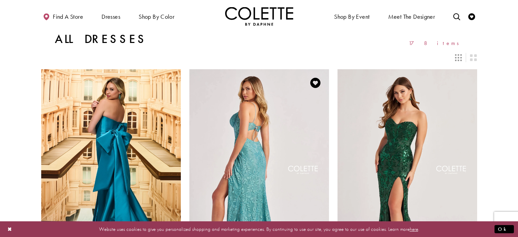
scroll to position [6, 0]
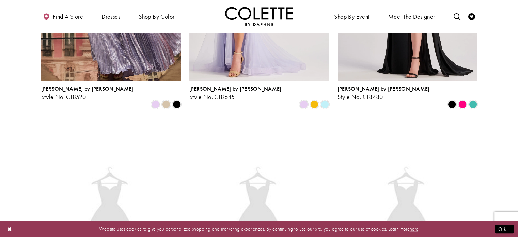
scroll to position [0, 0]
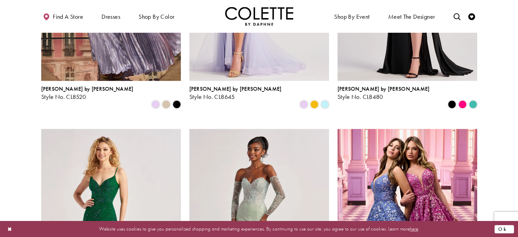
click at [511, 227] on button "Ok" at bounding box center [503, 228] width 19 height 9
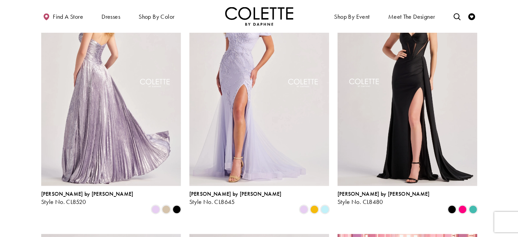
scroll to position [340, 0]
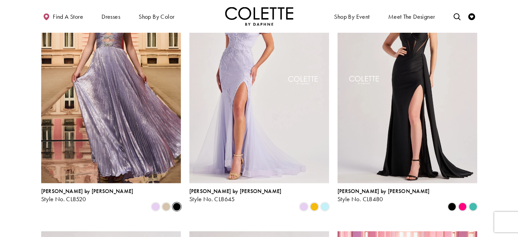
click at [177, 202] on span "Product List" at bounding box center [177, 206] width 8 height 8
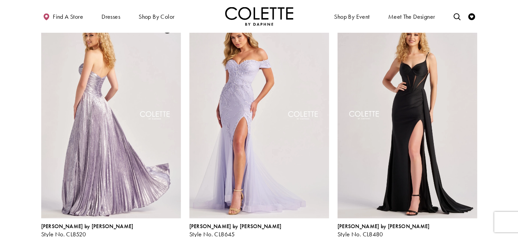
scroll to position [306, 0]
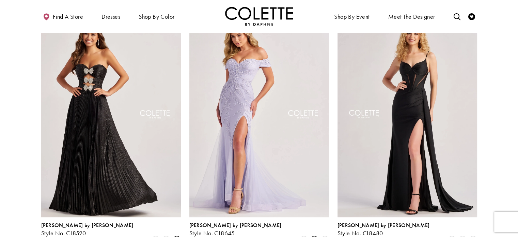
click at [316, 236] on span "Product List" at bounding box center [314, 240] width 8 height 8
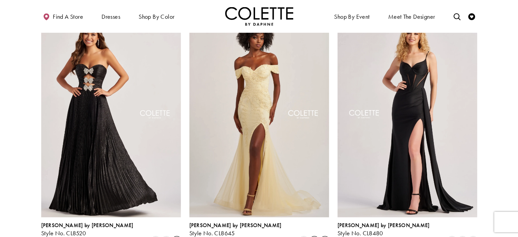
click at [325, 236] on span "Product List" at bounding box center [325, 240] width 8 height 8
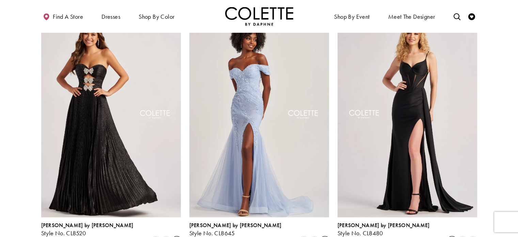
click at [451, 236] on span "Product List" at bounding box center [452, 240] width 8 height 8
click at [469, 236] on span "Product List" at bounding box center [473, 240] width 8 height 8
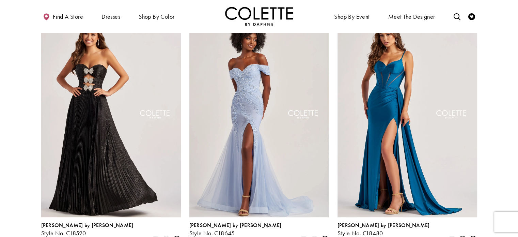
click at [465, 236] on span "Product List" at bounding box center [462, 240] width 8 height 8
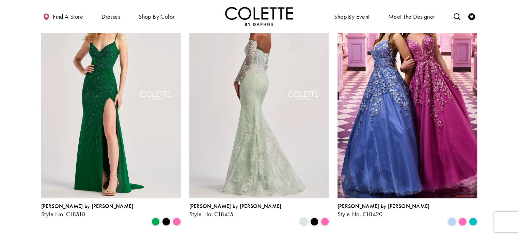
scroll to position [579, 0]
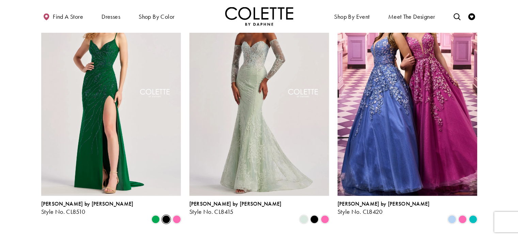
click at [169, 215] on span "Product List" at bounding box center [166, 219] width 8 height 8
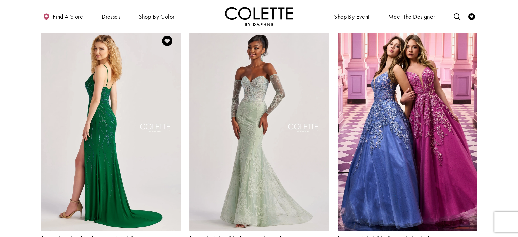
scroll to position [545, 0]
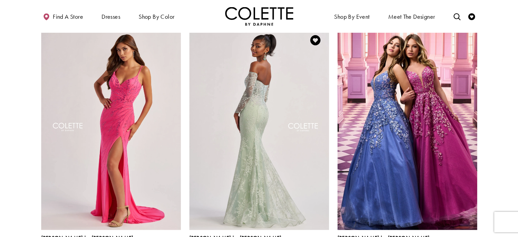
click at [258, 176] on img "Visit Colette by Daphne Style No. CL8415 Page" at bounding box center [259, 128] width 140 height 203
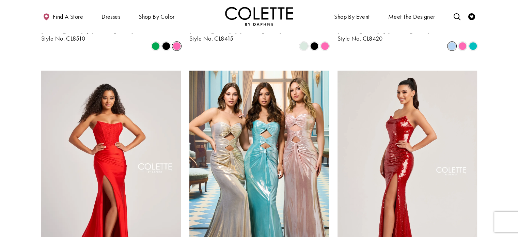
scroll to position [783, 0]
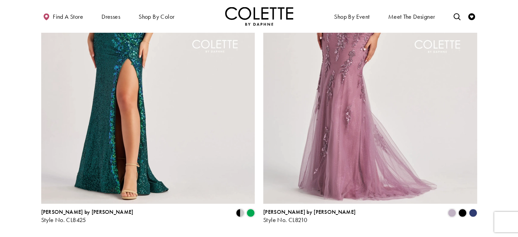
scroll to position [1226, 0]
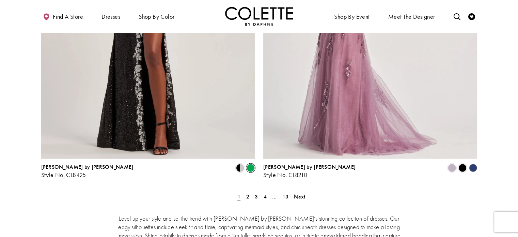
click at [248, 163] on span "Product List" at bounding box center [250, 167] width 8 height 8
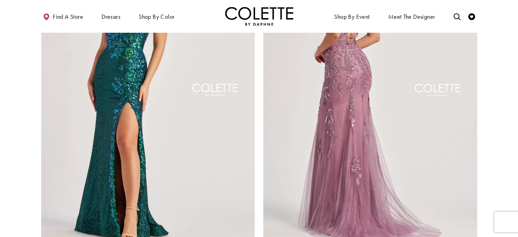
scroll to position [1192, 0]
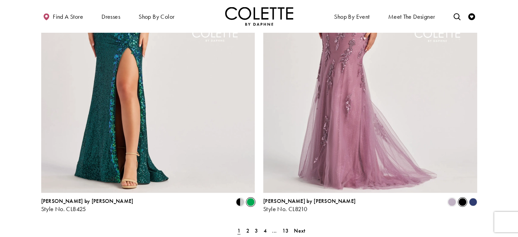
click at [462, 197] on span "Product List" at bounding box center [462, 201] width 8 height 8
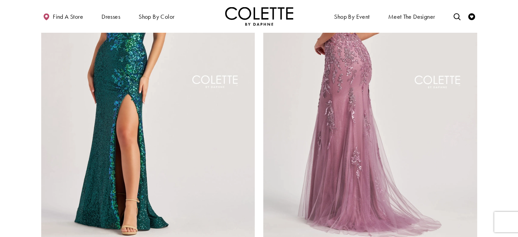
scroll to position [1158, 0]
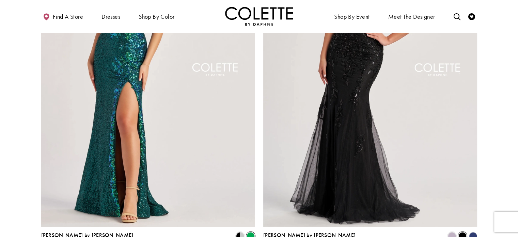
click at [460, 232] on span "Product List" at bounding box center [462, 236] width 8 height 8
click at [474, 230] on polygon "Product List" at bounding box center [472, 235] width 11 height 11
click at [462, 232] on span "Product List" at bounding box center [462, 236] width 8 height 8
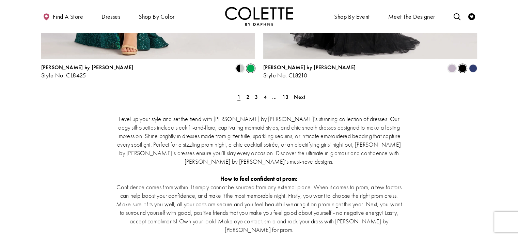
scroll to position [1328, 0]
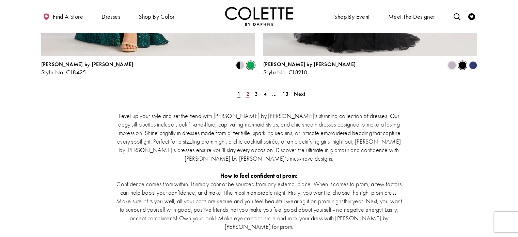
click at [248, 90] on span "2" at bounding box center [247, 93] width 3 height 7
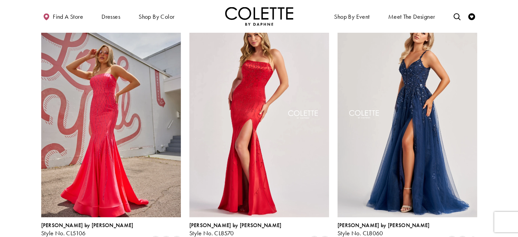
scroll to position [105, 0]
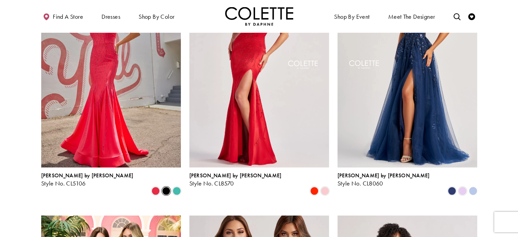
click at [168, 187] on span "Product List" at bounding box center [166, 191] width 8 height 8
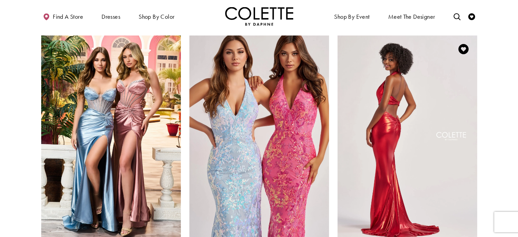
scroll to position [309, 0]
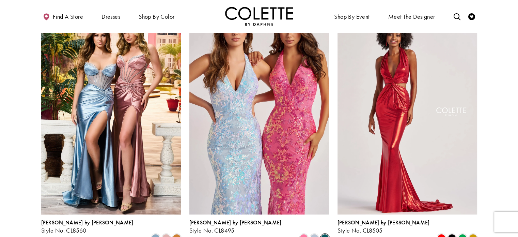
click at [322, 234] on span "Product List" at bounding box center [325, 238] width 8 height 8
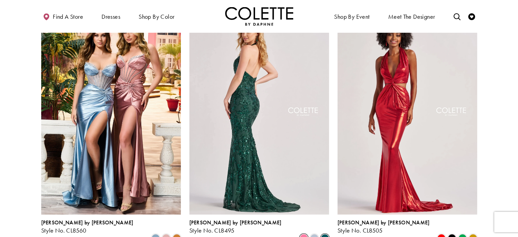
click at [307, 234] on span "Product List" at bounding box center [304, 238] width 8 height 8
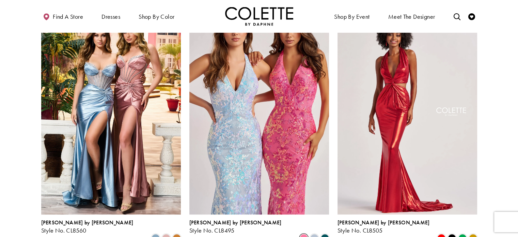
click at [302, 234] on span "Product List" at bounding box center [304, 238] width 8 height 8
click at [324, 234] on span "Product List" at bounding box center [325, 238] width 8 height 8
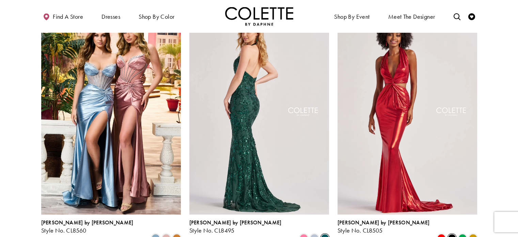
click at [453, 234] on span "Product List" at bounding box center [452, 238] width 8 height 8
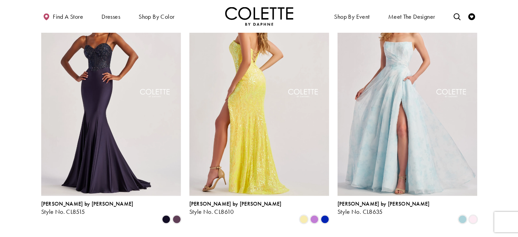
scroll to position [581, 0]
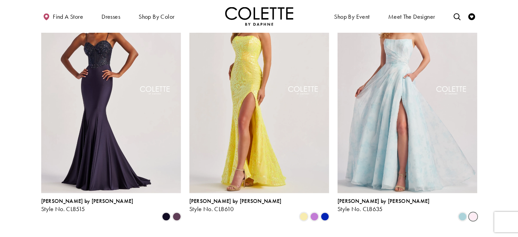
click at [473, 212] on span "Product List" at bounding box center [473, 216] width 8 height 8
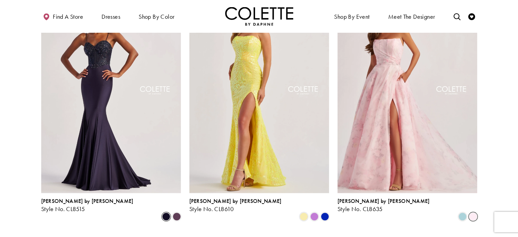
click at [167, 212] on span "Product List" at bounding box center [166, 216] width 8 height 8
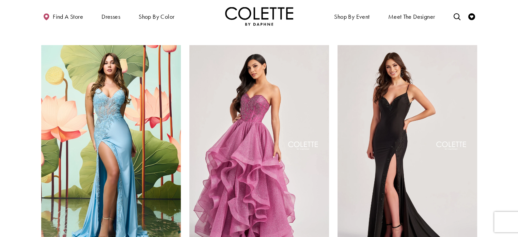
scroll to position [786, 0]
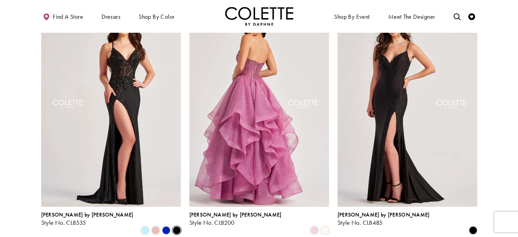
scroll to position [820, 0]
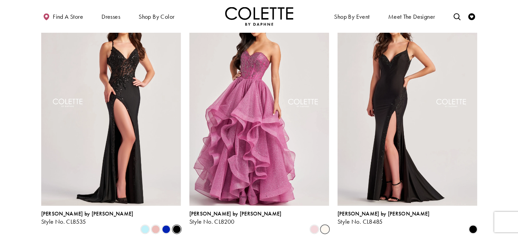
click at [323, 225] on span "Product List" at bounding box center [325, 229] width 8 height 8
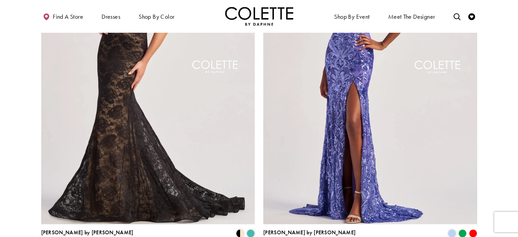
scroll to position [1194, 0]
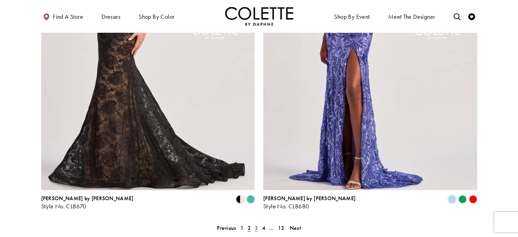
click at [258, 222] on link "3" at bounding box center [256, 227] width 7 height 10
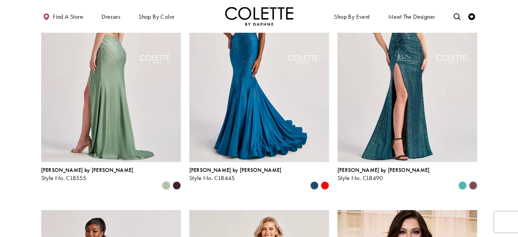
scroll to position [139, 0]
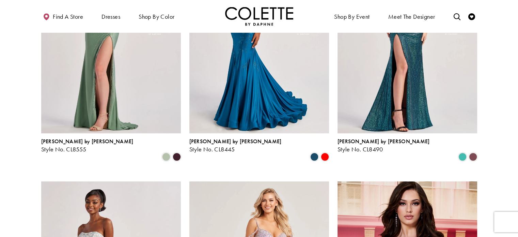
drag, startPoint x: 178, startPoint y: 140, endPoint x: 182, endPoint y: 145, distance: 6.8
click at [180, 153] on span "Product List" at bounding box center [177, 157] width 8 height 8
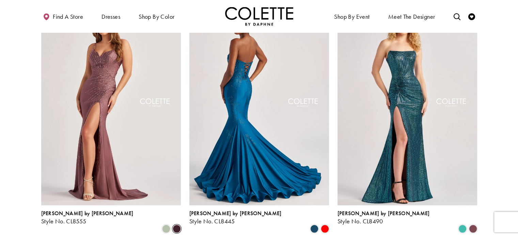
scroll to position [71, 0]
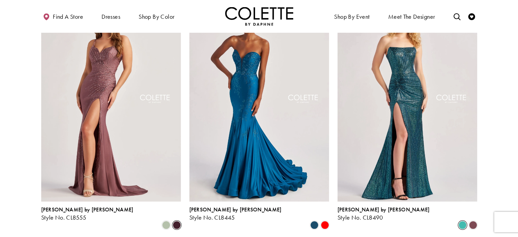
click at [464, 221] on span "Product List" at bounding box center [462, 225] width 8 height 8
click at [472, 221] on span "Product List" at bounding box center [473, 225] width 8 height 8
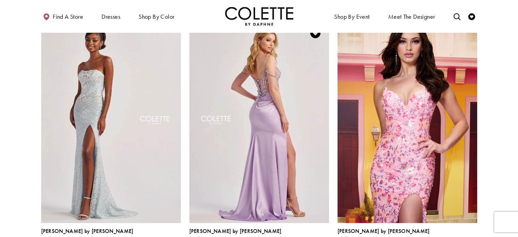
scroll to position [309, 0]
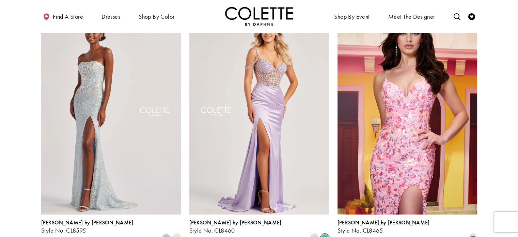
click at [328, 234] on span "Product List" at bounding box center [325, 238] width 8 height 8
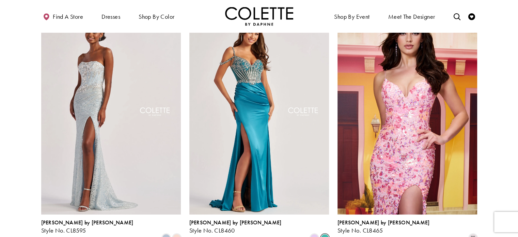
click at [182, 213] on div "Colette by Daphne Style No. CL8595 Skip Color List #38f06b841b to end Color Lis…" at bounding box center [111, 126] width 148 height 251
click at [178, 234] on span "Product List" at bounding box center [177, 238] width 8 height 8
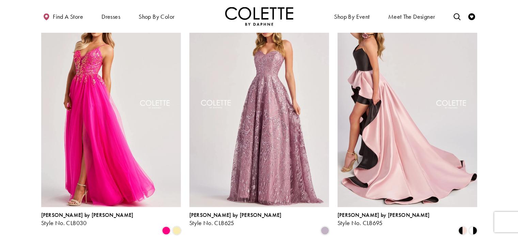
scroll to position [581, 0]
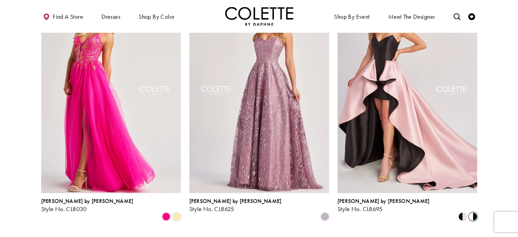
click at [474, 212] on span "Product List" at bounding box center [473, 216] width 8 height 8
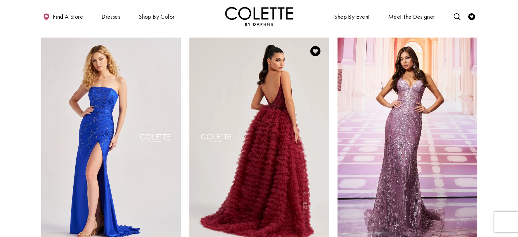
scroll to position [786, 0]
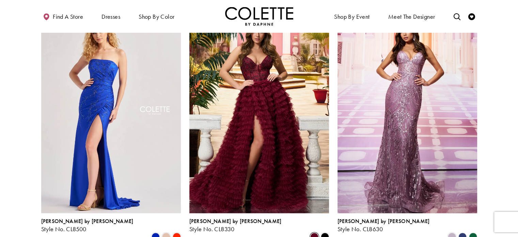
scroll to position [820, 0]
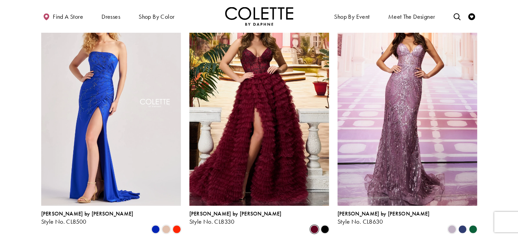
click at [472, 224] on polygon "Product List" at bounding box center [472, 229] width 11 height 11
click at [463, 224] on polygon "Product List" at bounding box center [462, 229] width 11 height 11
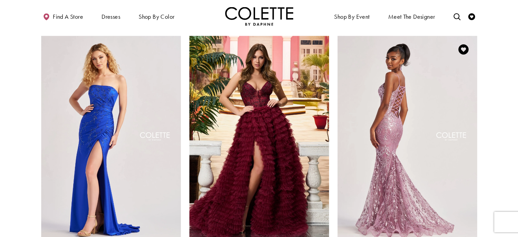
scroll to position [786, 0]
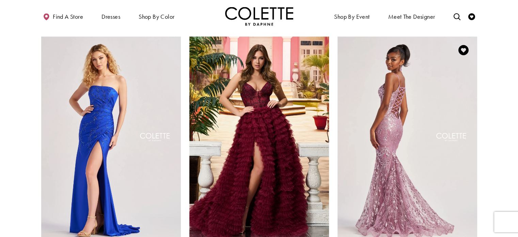
click at [447, 178] on img "Visit Colette by Daphne Style No. CL8630 Page" at bounding box center [407, 137] width 140 height 203
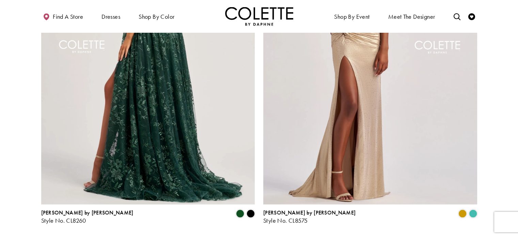
scroll to position [1194, 0]
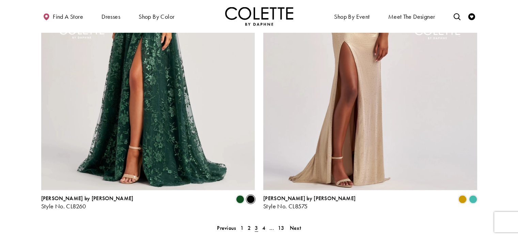
click at [251, 195] on span "Product List" at bounding box center [250, 199] width 8 height 8
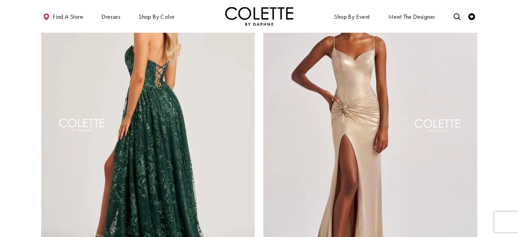
scroll to position [1126, 0]
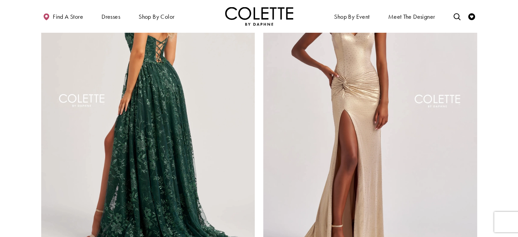
click at [181, 135] on img "Visit Colette by Daphne Style No. CL8260 Page" at bounding box center [148, 102] width 214 height 311
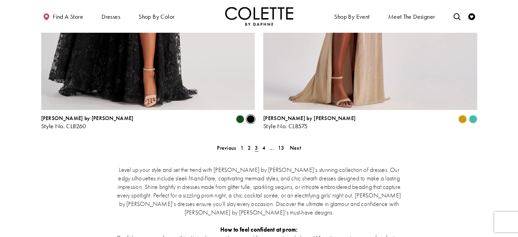
scroll to position [1296, 0]
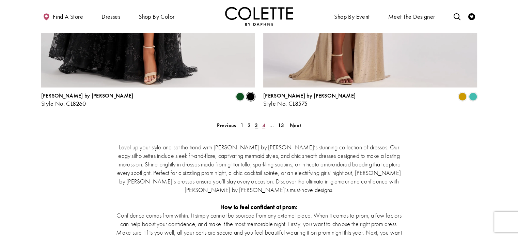
click at [263, 122] on span "4" at bounding box center [263, 125] width 3 height 7
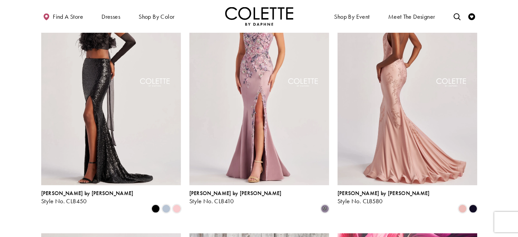
scroll to position [71, 0]
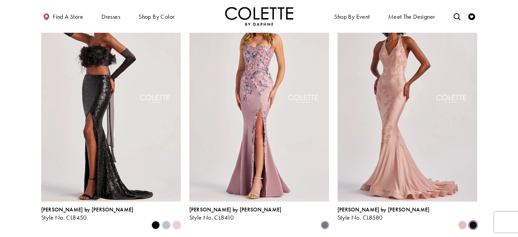
click at [476, 221] on span "Product List" at bounding box center [473, 225] width 8 height 8
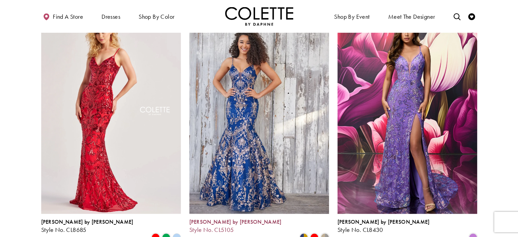
scroll to position [309, 0]
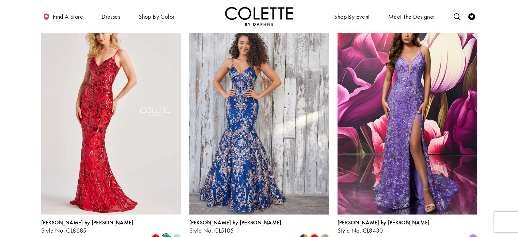
click at [165, 234] on span "Product List" at bounding box center [166, 238] width 8 height 8
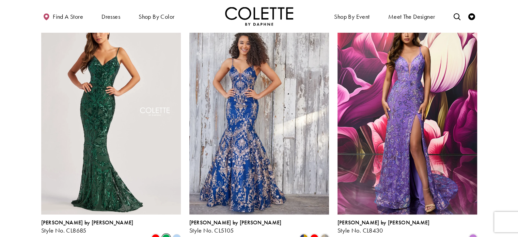
click at [174, 232] on polygon "Product List" at bounding box center [176, 237] width 11 height 11
click at [178, 232] on polygon "Product List" at bounding box center [176, 237] width 11 height 11
click at [315, 234] on span "Product List" at bounding box center [314, 238] width 8 height 8
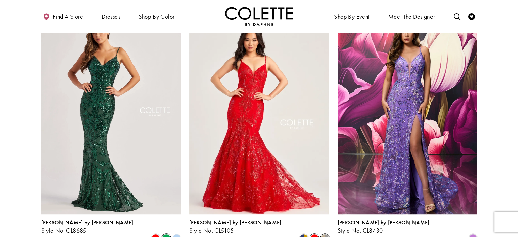
click at [325, 234] on span "Product List" at bounding box center [325, 238] width 8 height 8
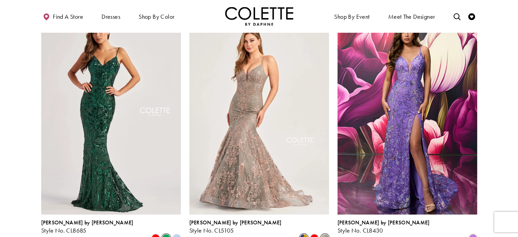
click at [302, 234] on span "Product List" at bounding box center [304, 238] width 8 height 8
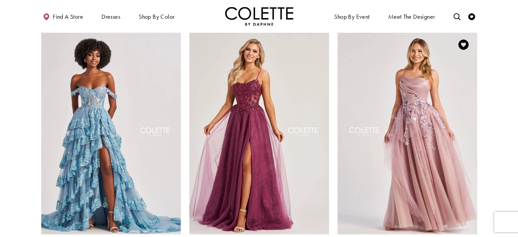
scroll to position [581, 0]
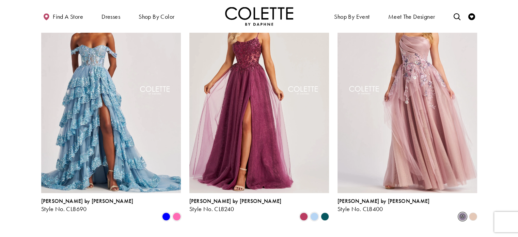
click at [462, 212] on span "m" at bounding box center [462, 216] width 8 height 8
click at [475, 211] on polygon "Product List" at bounding box center [472, 216] width 11 height 11
click at [323, 211] on polygon "Product List" at bounding box center [324, 216] width 11 height 11
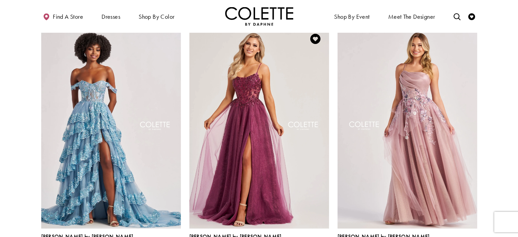
scroll to position [547, 0]
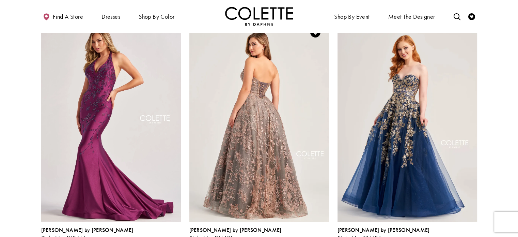
scroll to position [820, 0]
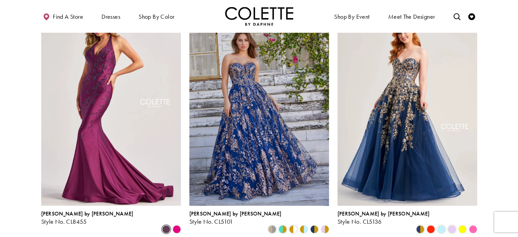
click at [163, 225] on span "Product List" at bounding box center [166, 229] width 8 height 8
click at [441, 225] on span "Product List" at bounding box center [441, 229] width 8 height 8
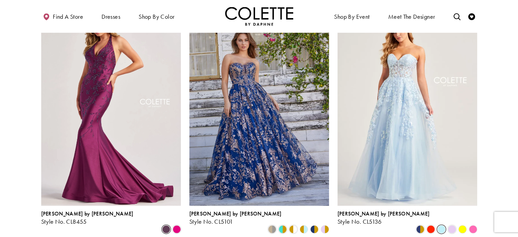
click at [318, 224] on div "Product List" at bounding box center [314, 229] width 11 height 11
click at [320, 224] on div "Product List" at bounding box center [324, 229] width 11 height 11
click at [322, 224] on polygon "Product List" at bounding box center [321, 229] width 5 height 11
click at [311, 224] on polygon "Product List" at bounding box center [311, 229] width 5 height 11
click at [298, 224] on div "Product List" at bounding box center [303, 229] width 11 height 11
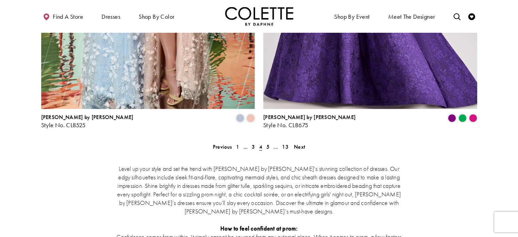
scroll to position [1296, 0]
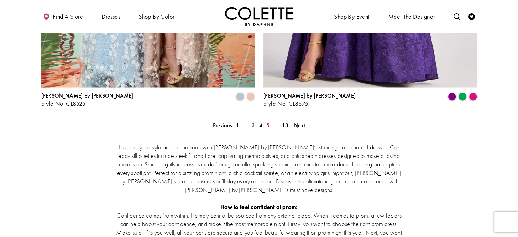
click at [267, 122] on span "5" at bounding box center [267, 125] width 3 height 7
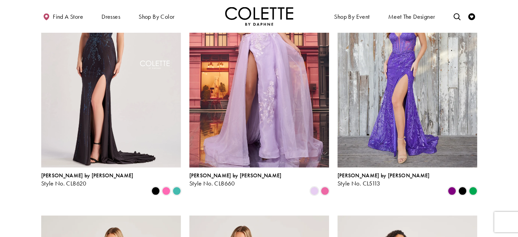
scroll to position [105, 0]
click at [460, 187] on span "Product List" at bounding box center [462, 191] width 8 height 8
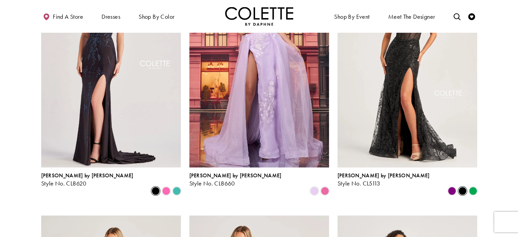
click at [157, 187] on span "Product List" at bounding box center [156, 191] width 8 height 8
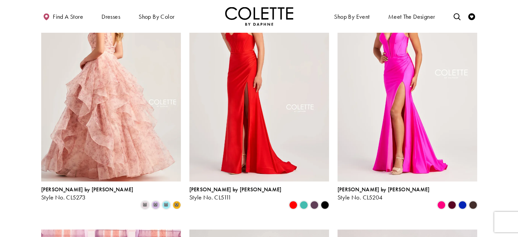
scroll to position [343, 0]
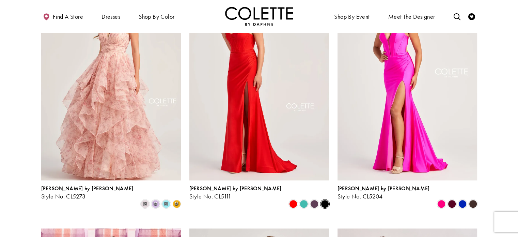
click at [324, 200] on span "Product List" at bounding box center [325, 204] width 8 height 8
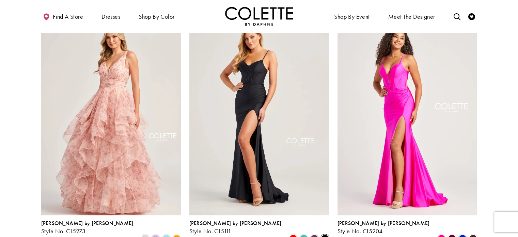
scroll to position [309, 0]
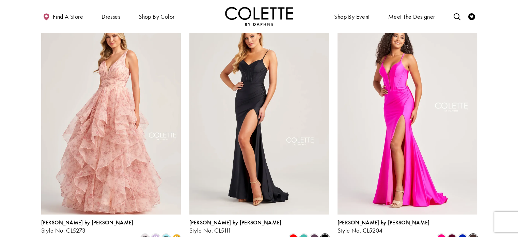
click at [473, 234] on span "Product List" at bounding box center [473, 238] width 8 height 8
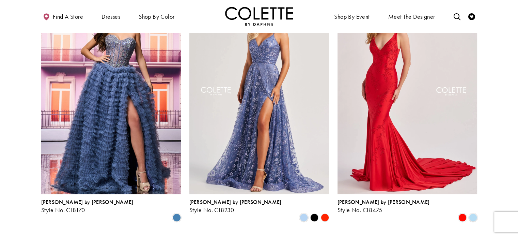
scroll to position [581, 0]
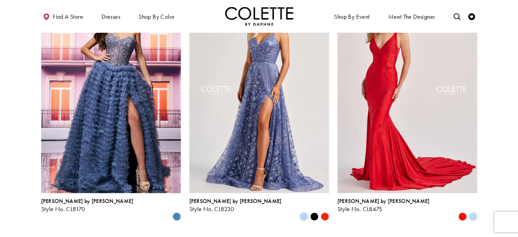
click at [315, 211] on polygon "Product List" at bounding box center [314, 216] width 11 height 11
click at [313, 211] on polygon "Product List" at bounding box center [314, 216] width 11 height 11
click at [322, 211] on polygon "Product List" at bounding box center [324, 216] width 11 height 11
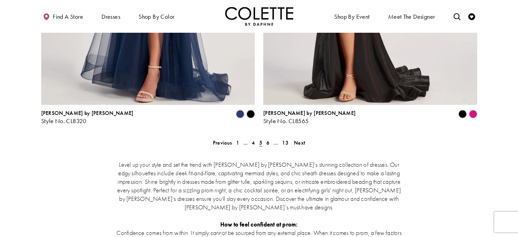
scroll to position [1228, 0]
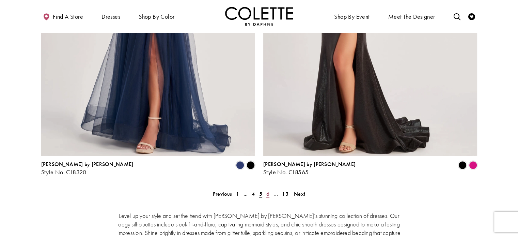
click at [267, 190] on span "6" at bounding box center [267, 193] width 3 height 7
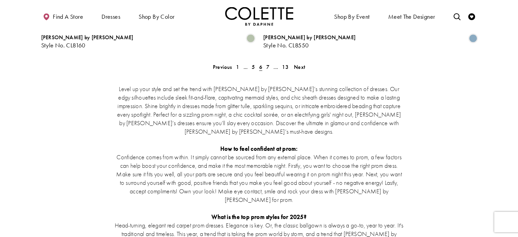
scroll to position [1365, 0]
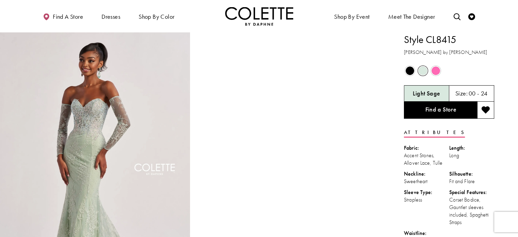
click at [408, 70] on span "Product color controls state depends on size chosen" at bounding box center [409, 70] width 9 height 9
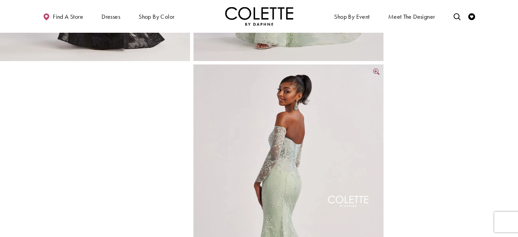
scroll to position [306, 0]
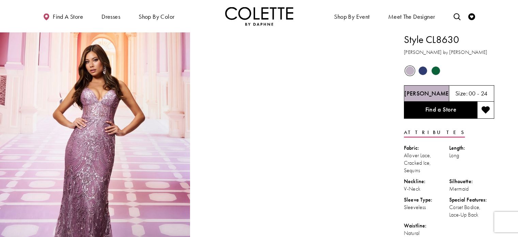
click at [424, 71] on span "Product color controls state depends on size chosen" at bounding box center [422, 70] width 9 height 9
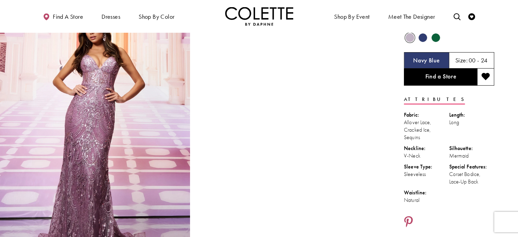
scroll to position [34, 0]
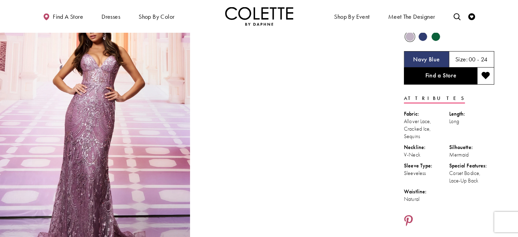
click at [436, 37] on span "Product color controls state depends on size chosen" at bounding box center [435, 36] width 9 height 9
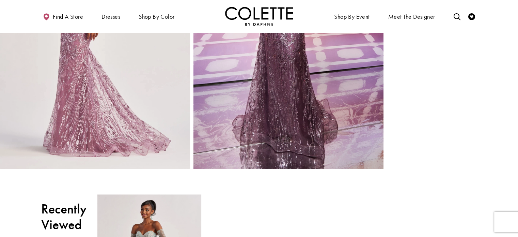
scroll to position [1192, 0]
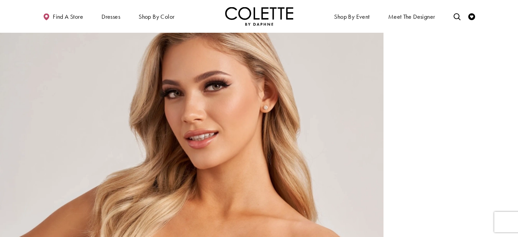
scroll to position [885, 0]
